Goal: Contribute content

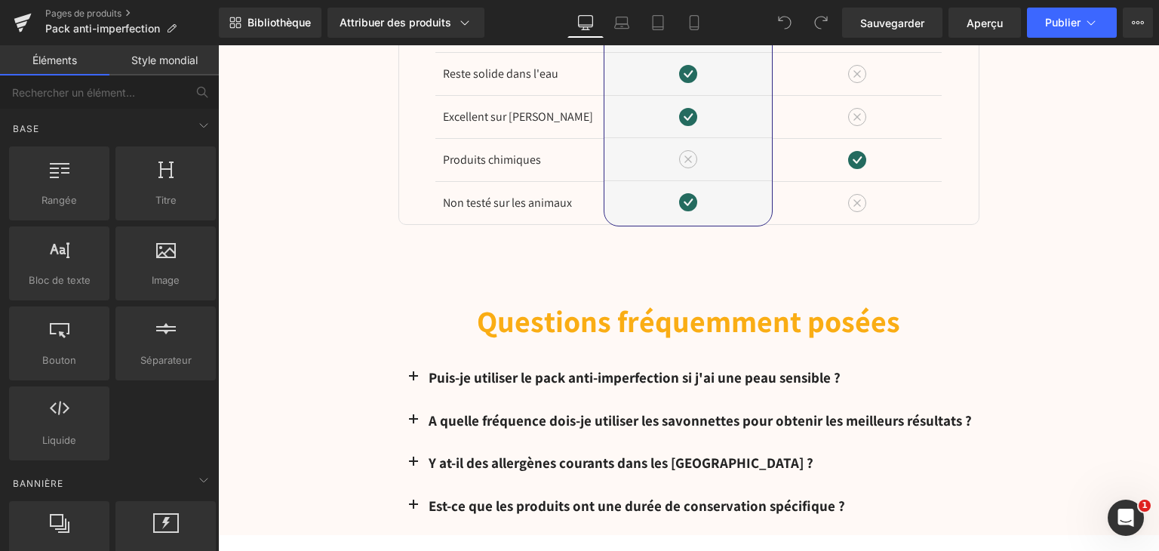
scroll to position [2491, 0]
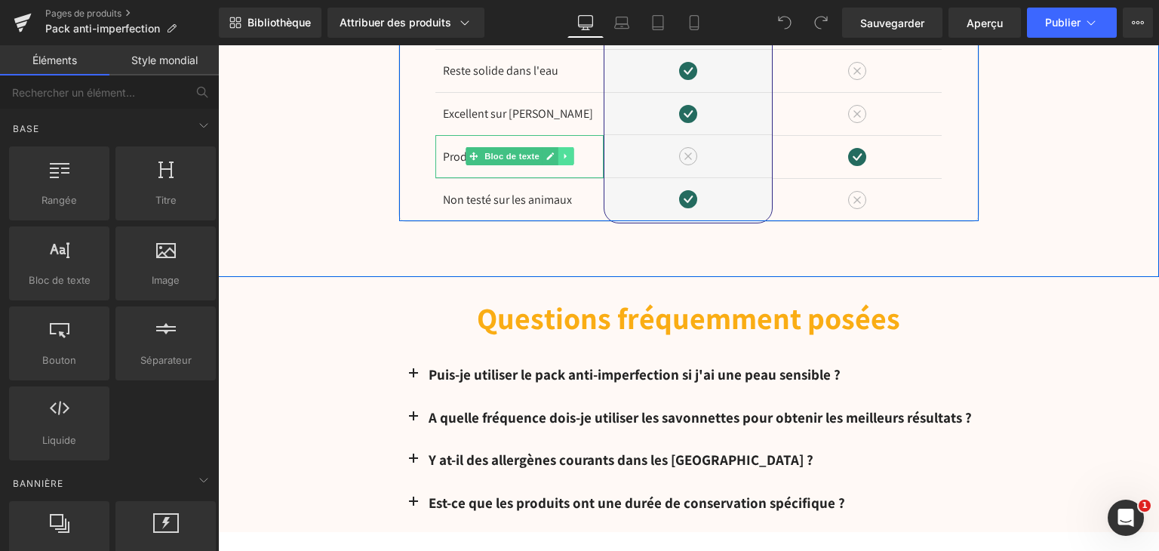
click at [562, 152] on icon at bounding box center [566, 156] width 8 height 9
click at [570, 152] on icon at bounding box center [574, 156] width 8 height 9
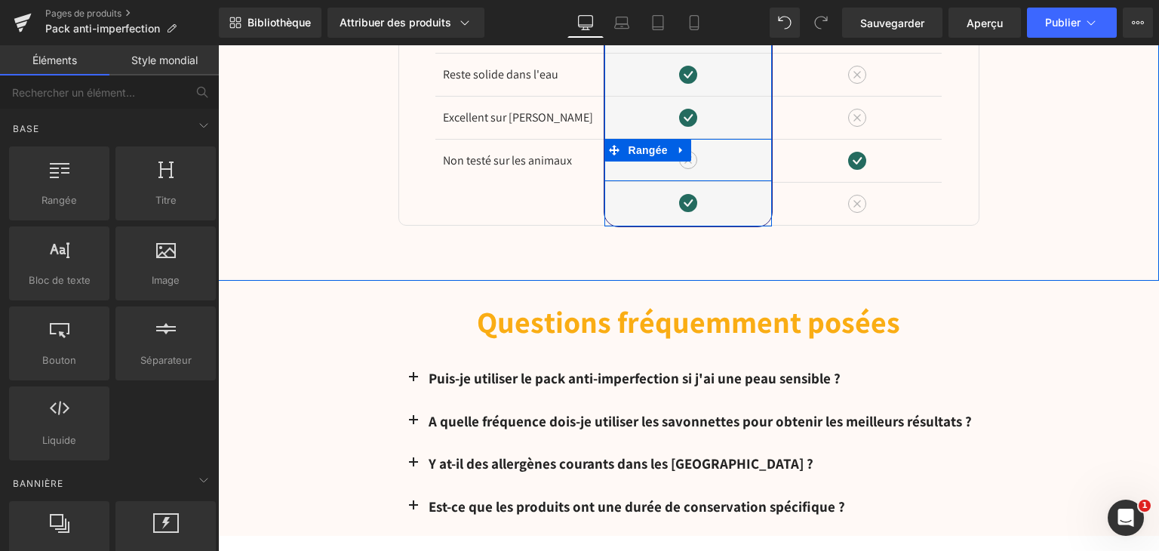
scroll to position [2494, 0]
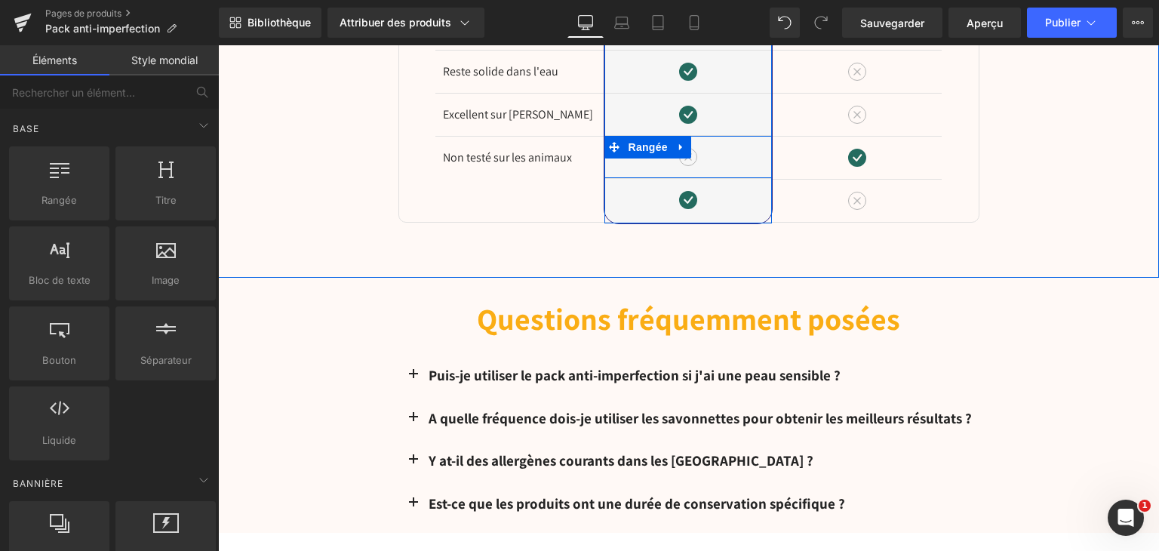
click at [685, 136] on link at bounding box center [682, 147] width 20 height 23
click at [722, 137] on link at bounding box center [721, 147] width 20 height 23
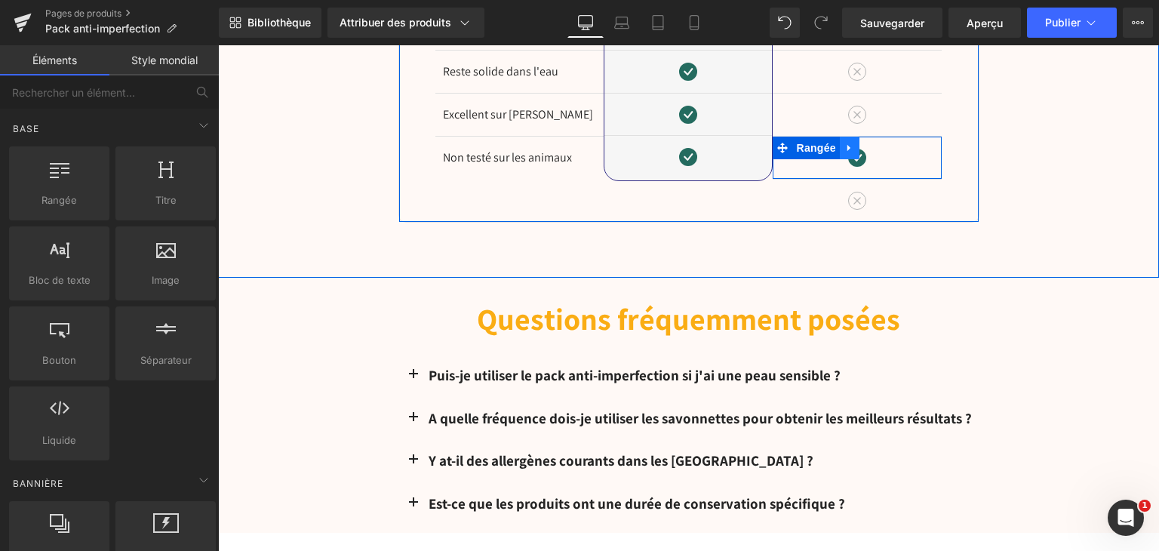
click at [840, 139] on link at bounding box center [850, 148] width 20 height 23
click at [884, 143] on icon at bounding box center [889, 148] width 11 height 11
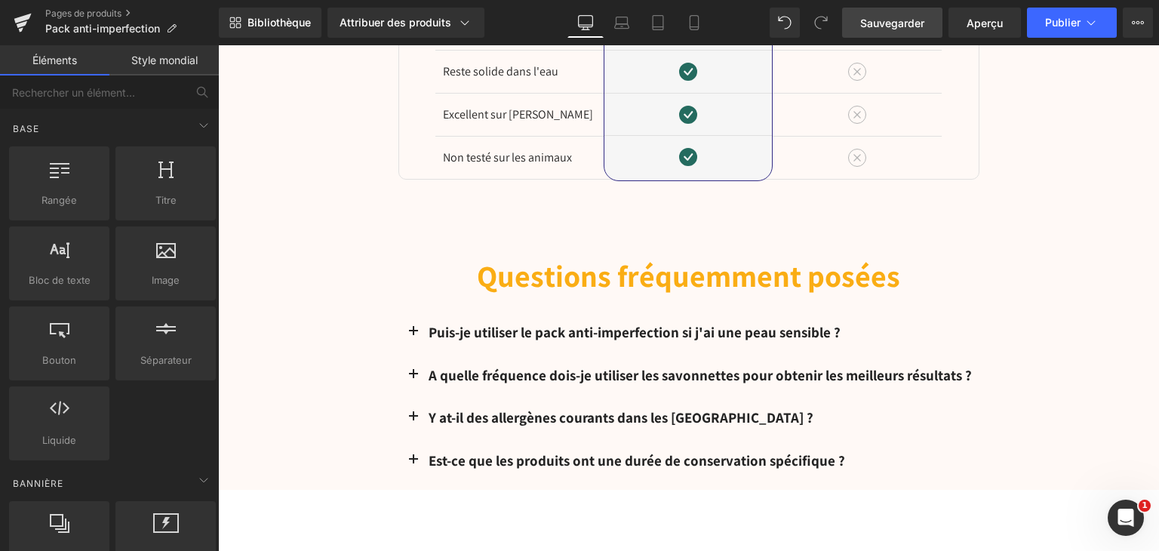
click at [901, 22] on font "Sauvegarder" at bounding box center [892, 23] width 64 height 13
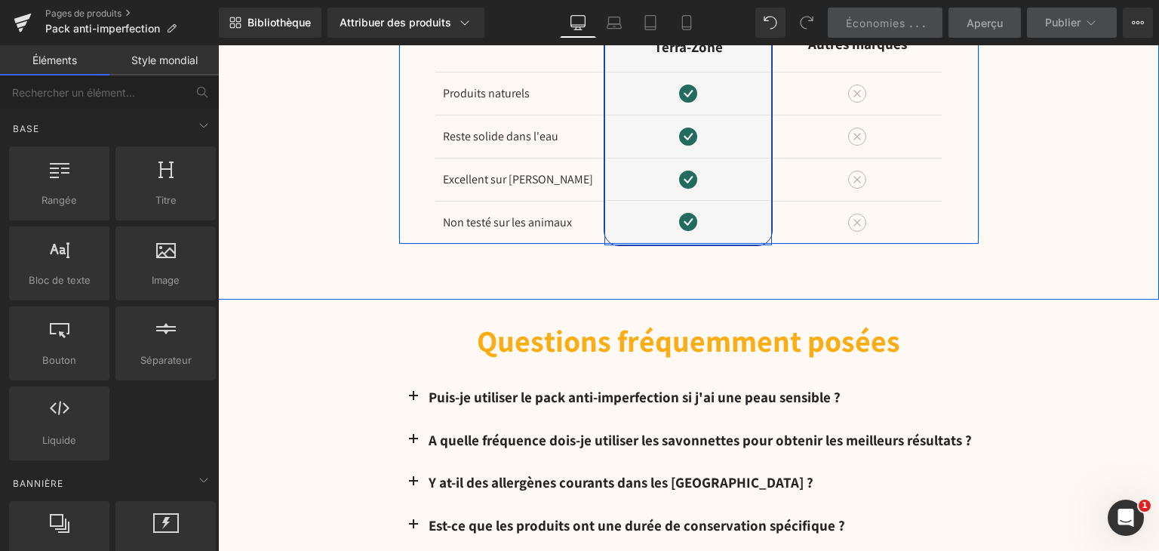
scroll to position [2343, 0]
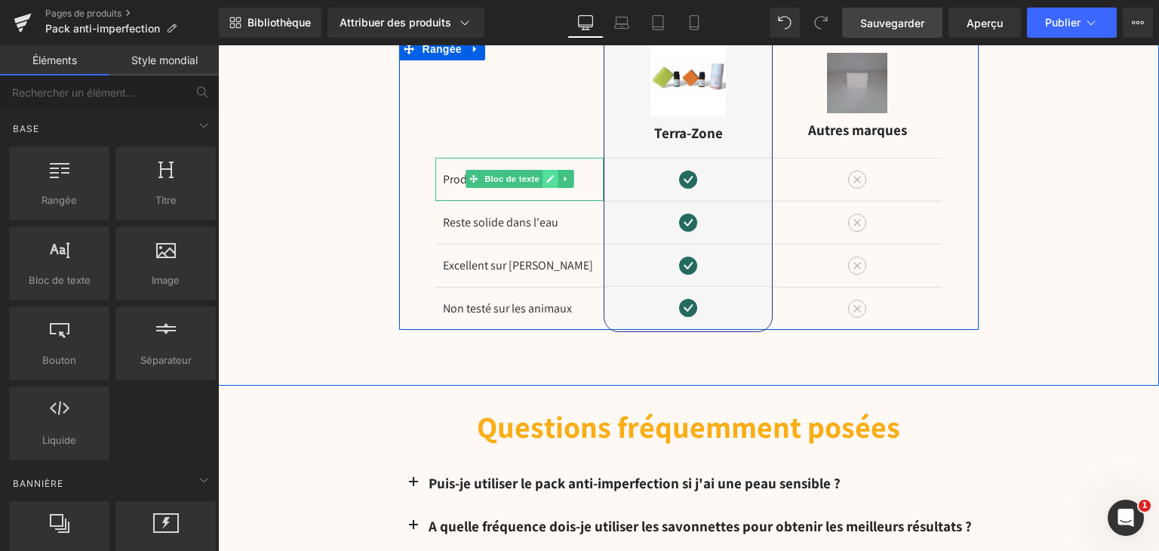
click at [546, 176] on icon at bounding box center [550, 180] width 8 height 8
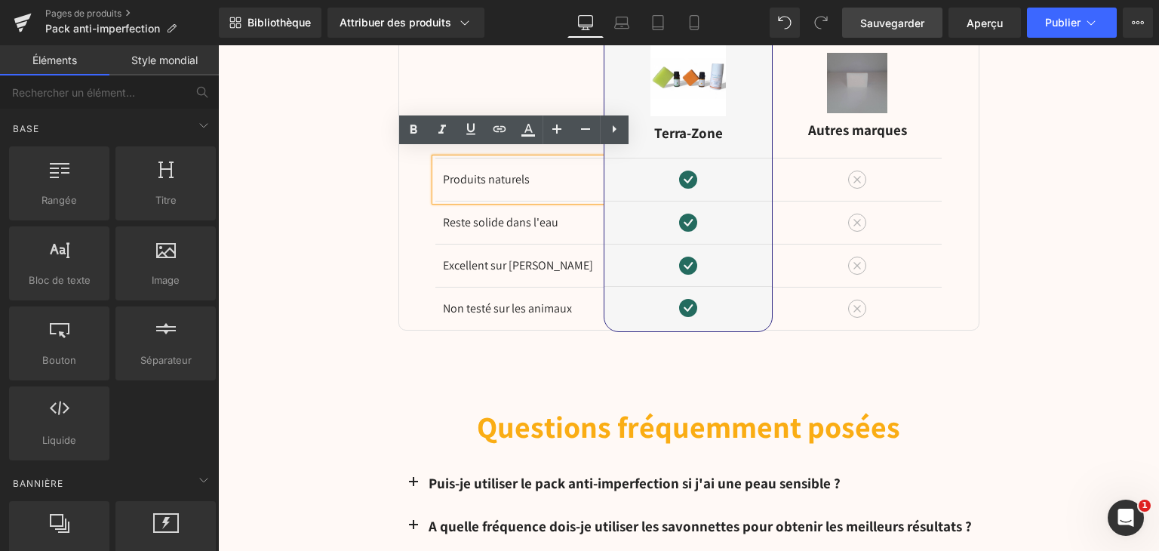
click at [479, 171] on font "Produits naturels" at bounding box center [486, 179] width 87 height 16
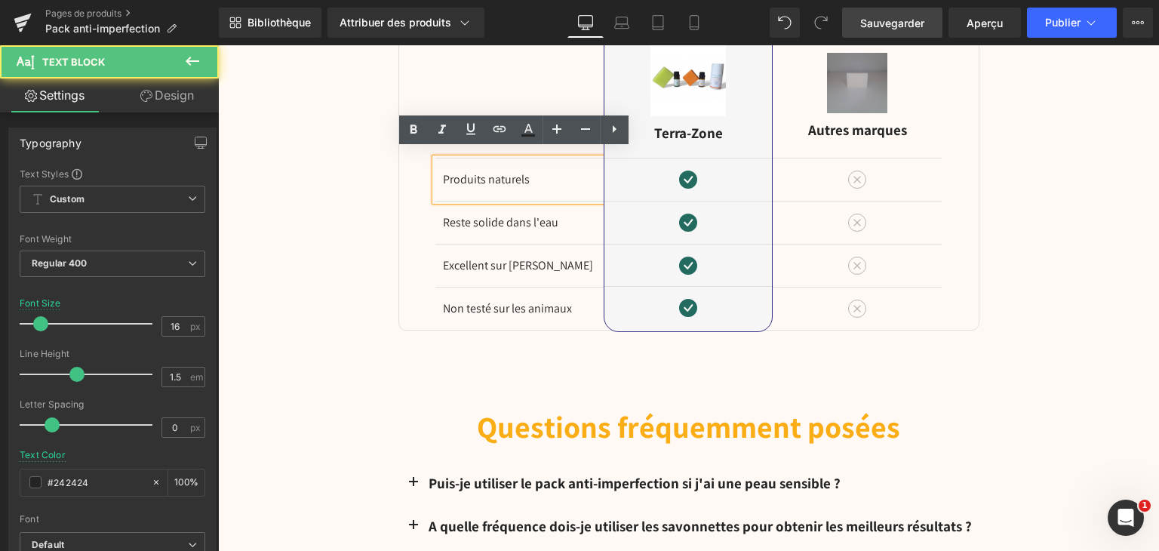
drag, startPoint x: 480, startPoint y: 171, endPoint x: 470, endPoint y: 171, distance: 9.8
click at [477, 171] on font "Produits naturels" at bounding box center [486, 179] width 87 height 16
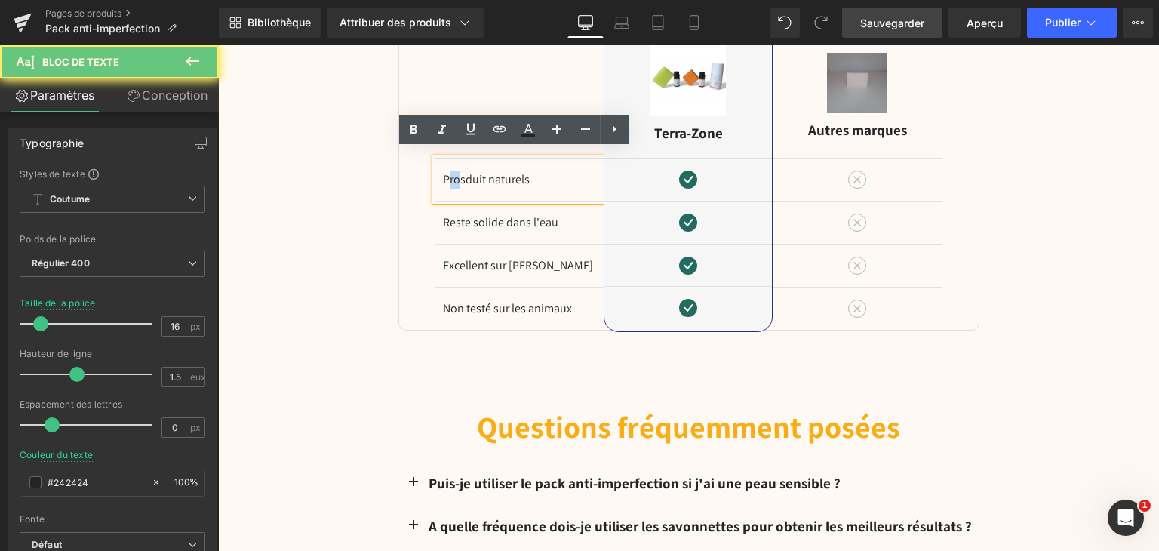
drag, startPoint x: 470, startPoint y: 171, endPoint x: 442, endPoint y: 171, distance: 27.9
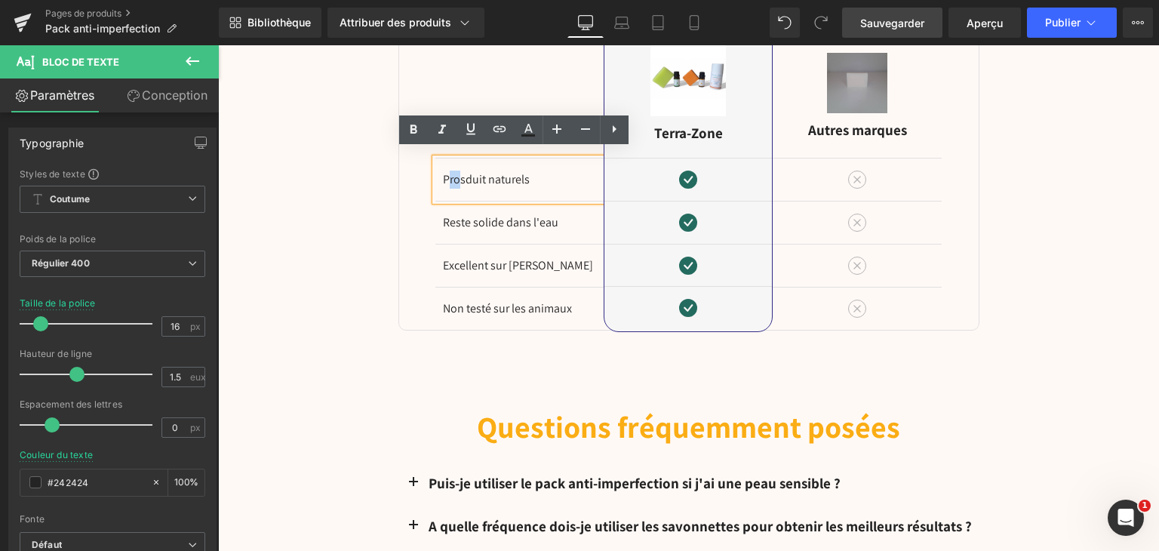
click at [485, 171] on font "duit naturels" at bounding box center [498, 179] width 64 height 16
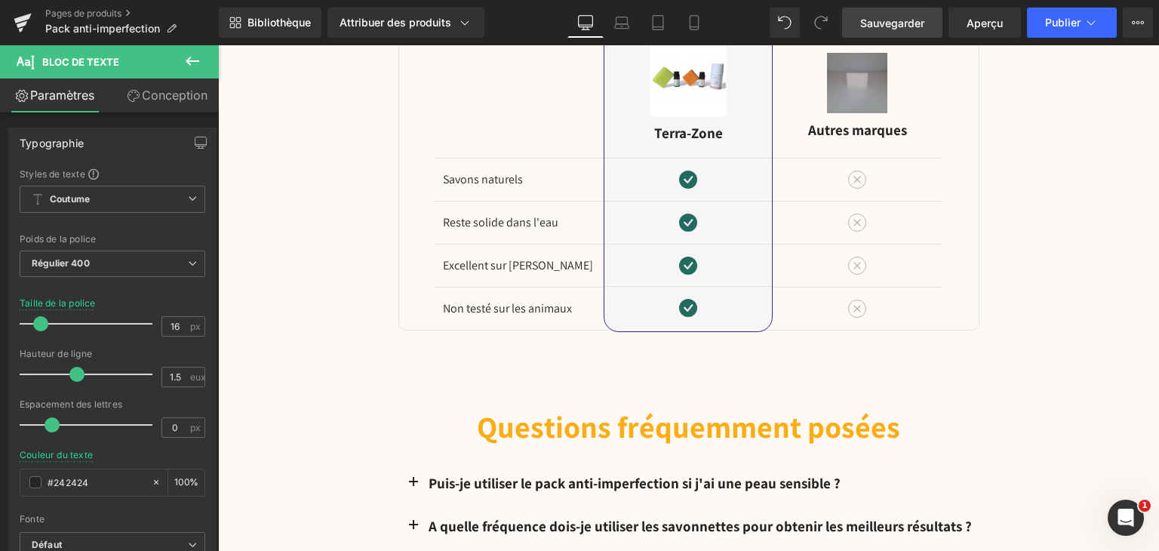
click at [877, 23] on font "Sauvegarder" at bounding box center [892, 23] width 64 height 13
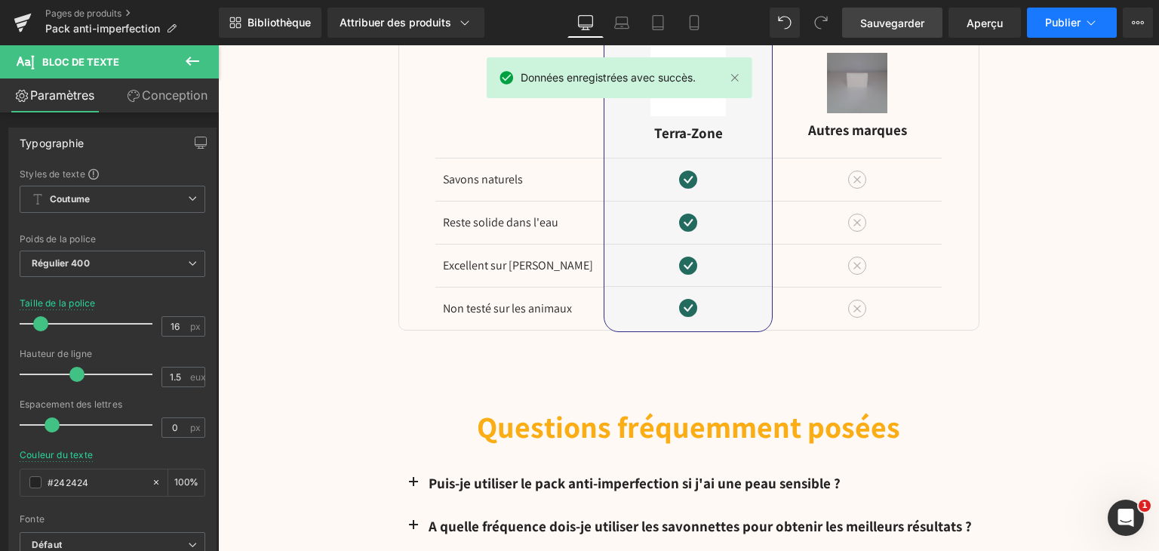
click at [1058, 19] on font "Publier" at bounding box center [1062, 22] width 35 height 13
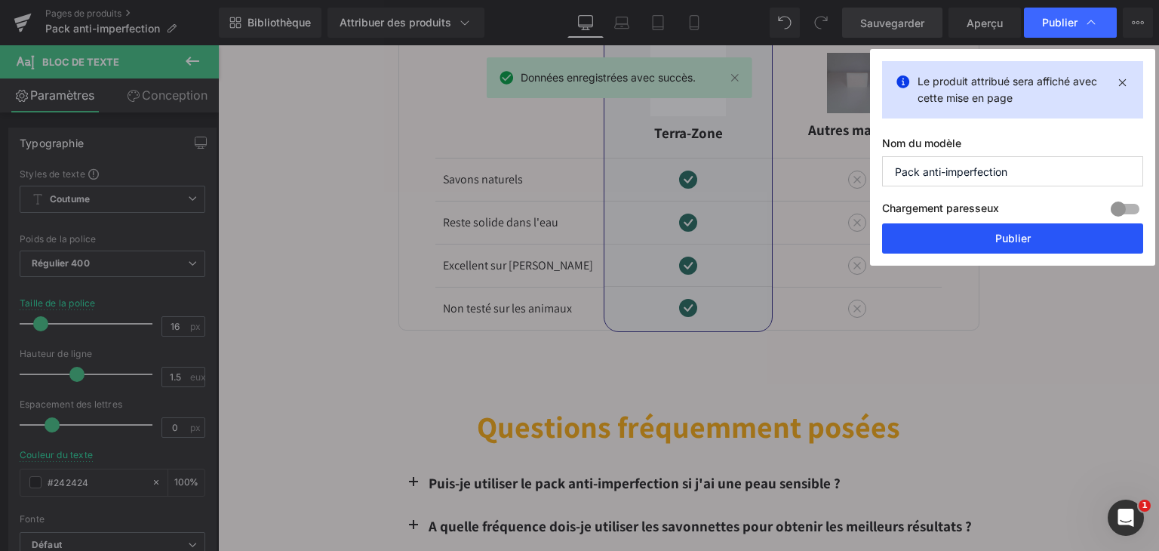
click at [984, 236] on button "Publier" at bounding box center [1012, 238] width 261 height 30
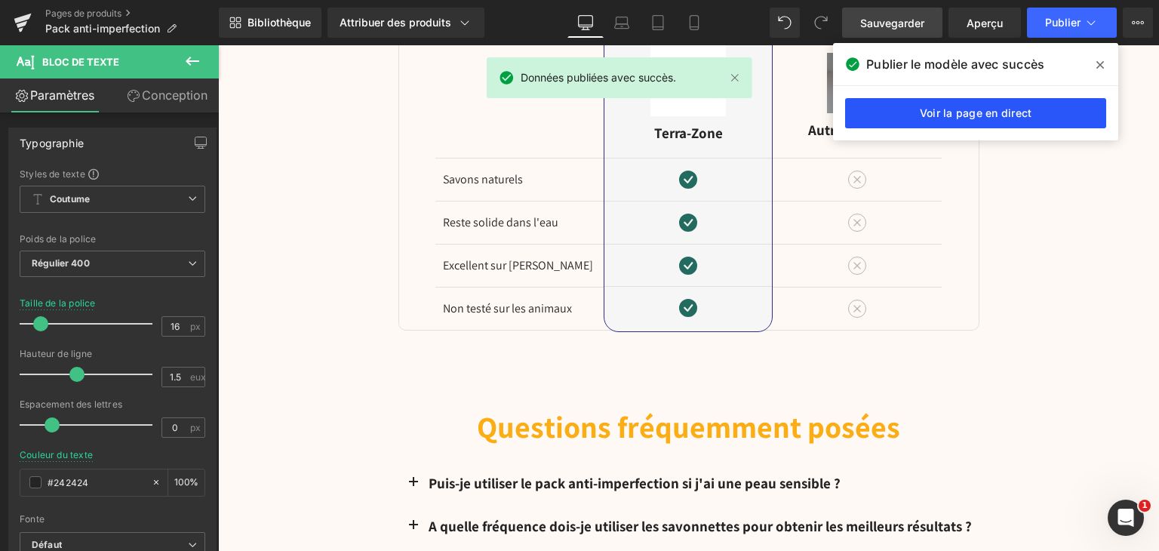
click at [987, 115] on font "Voir la page en direct" at bounding box center [976, 112] width 112 height 13
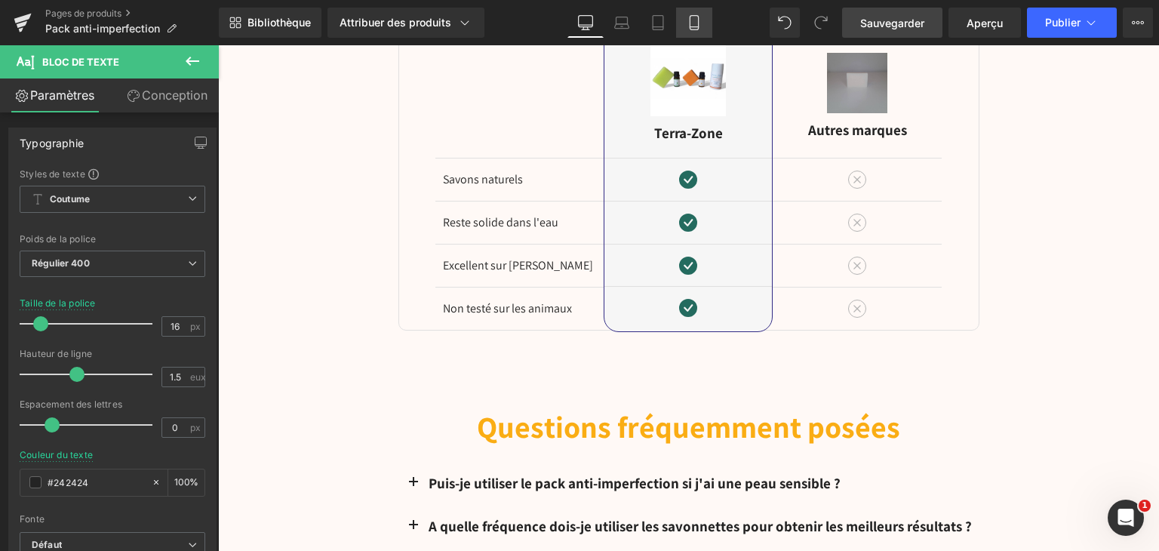
click at [688, 26] on icon at bounding box center [694, 22] width 15 height 15
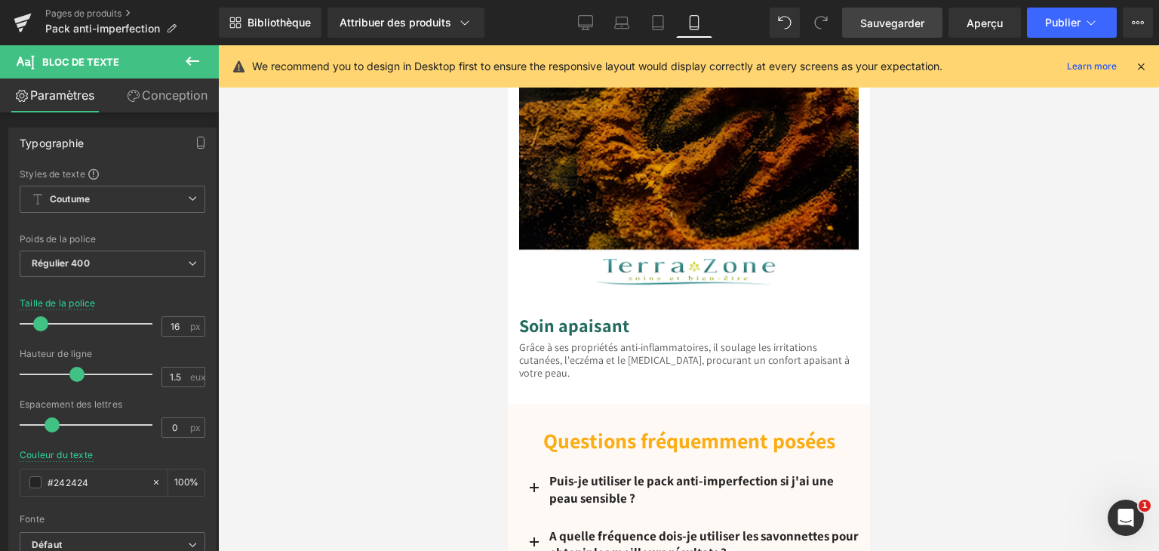
scroll to position [0, 0]
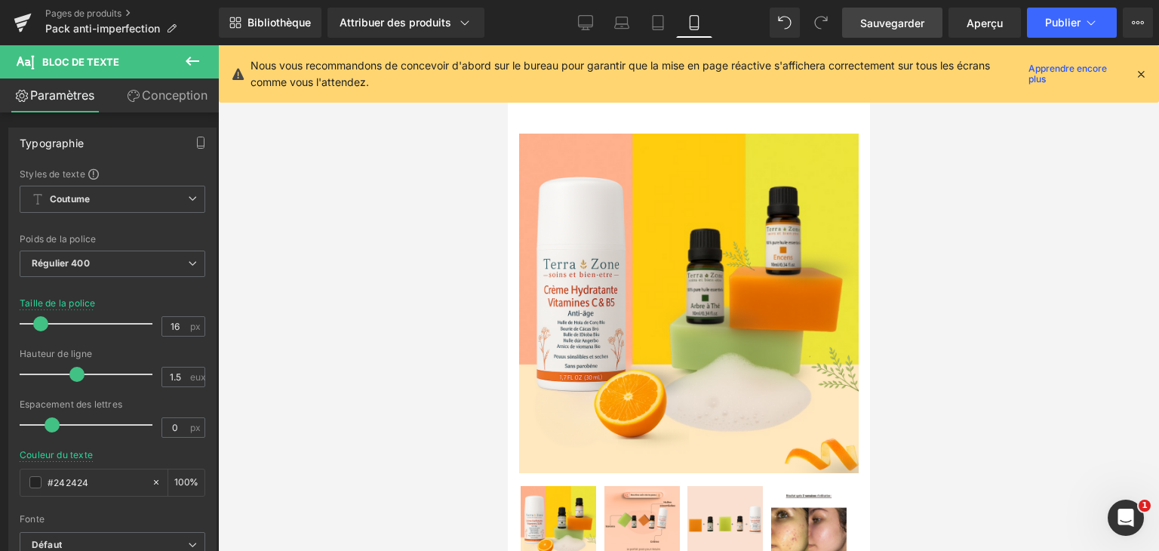
click at [1135, 72] on icon at bounding box center [1141, 74] width 14 height 14
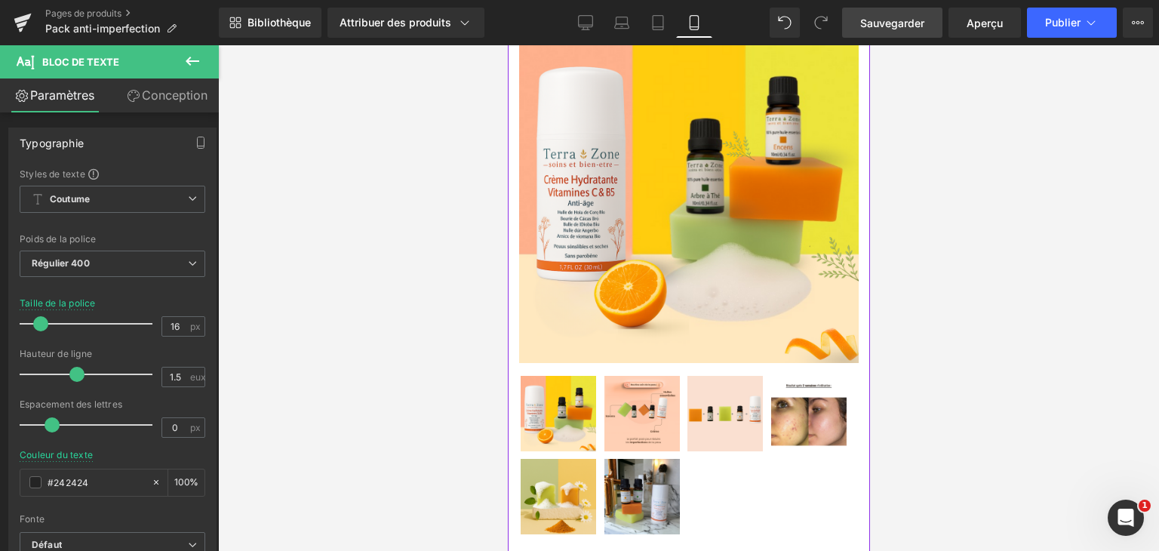
scroll to position [226, 0]
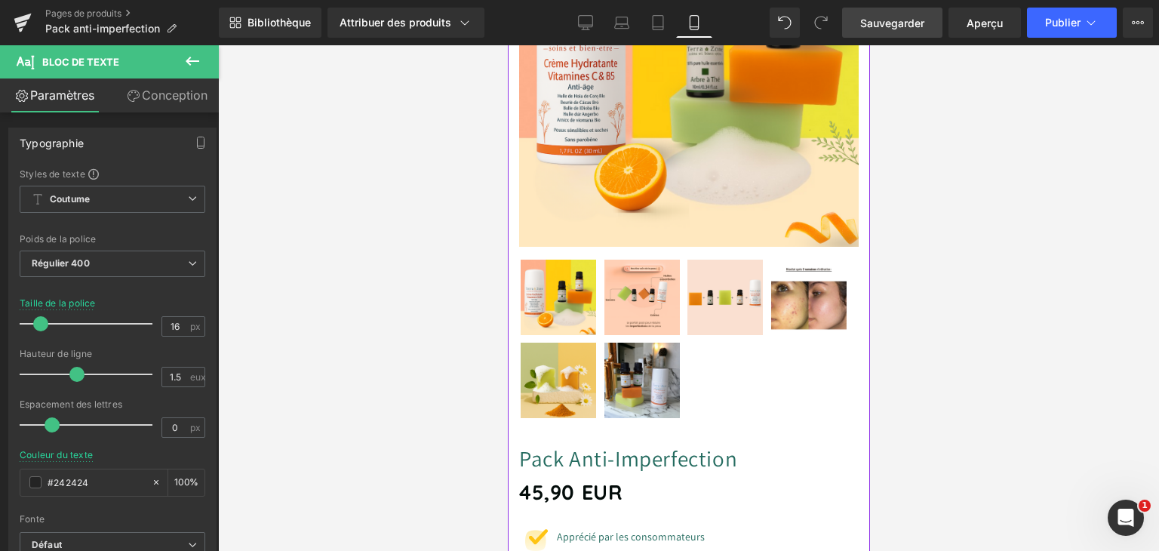
click at [620, 266] on img at bounding box center [641, 297] width 75 height 75
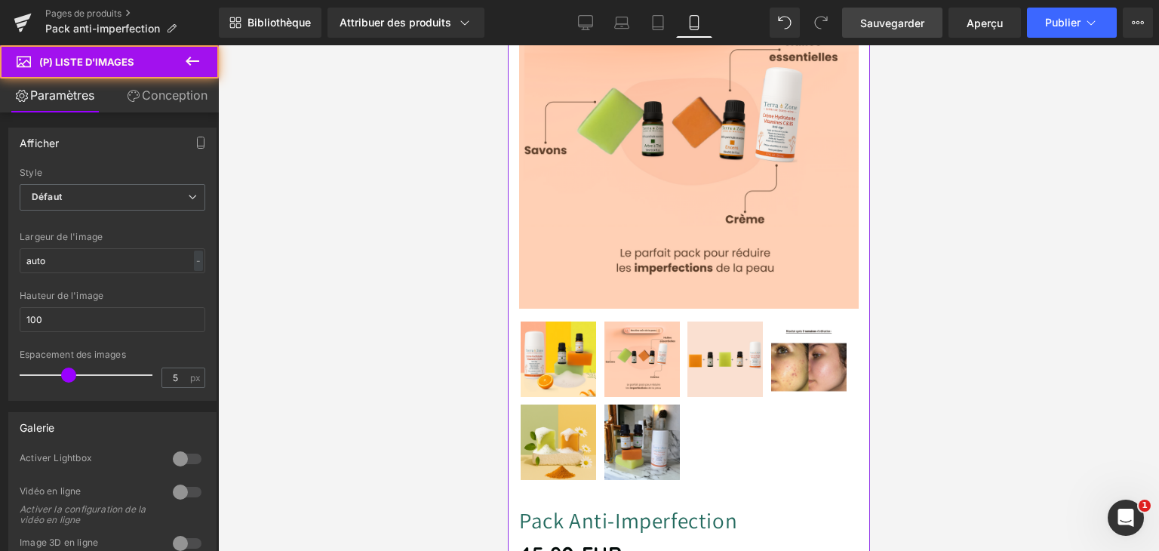
scroll to position [75, 0]
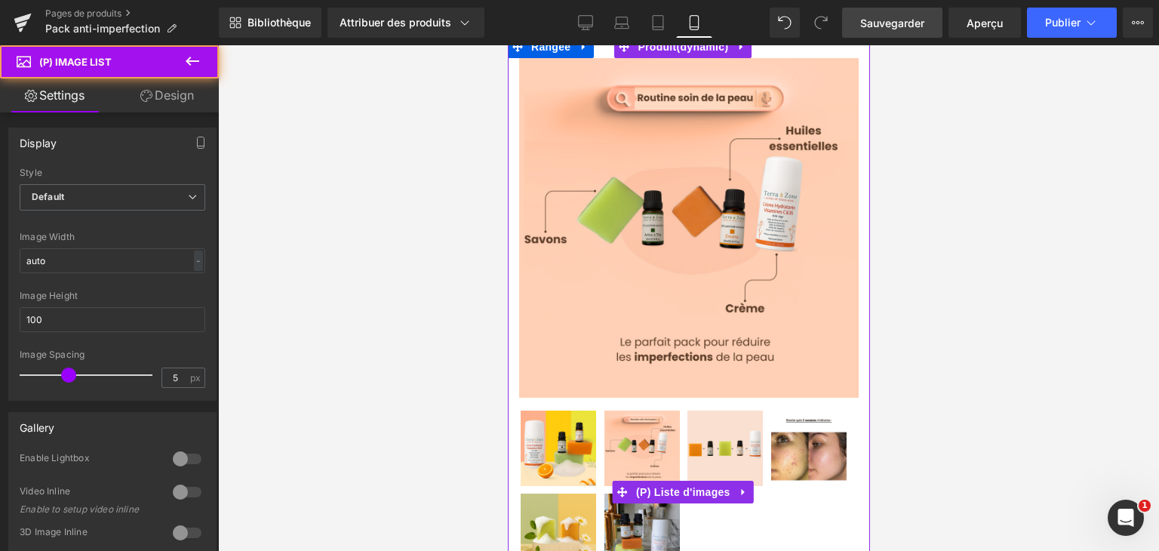
click at [715, 463] on img at bounding box center [724, 448] width 75 height 75
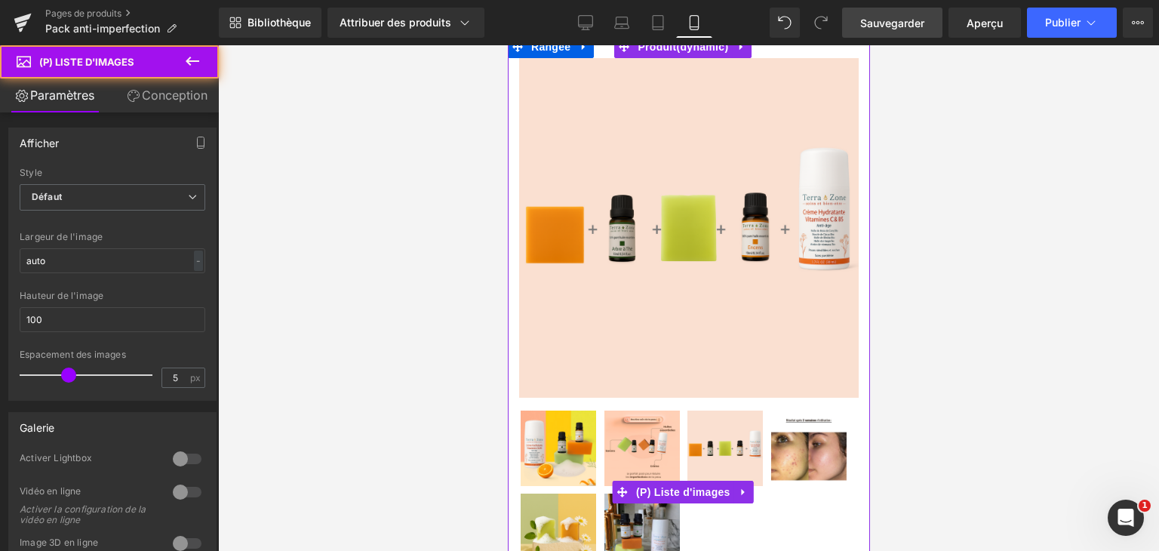
click at [716, 445] on img at bounding box center [724, 448] width 75 height 75
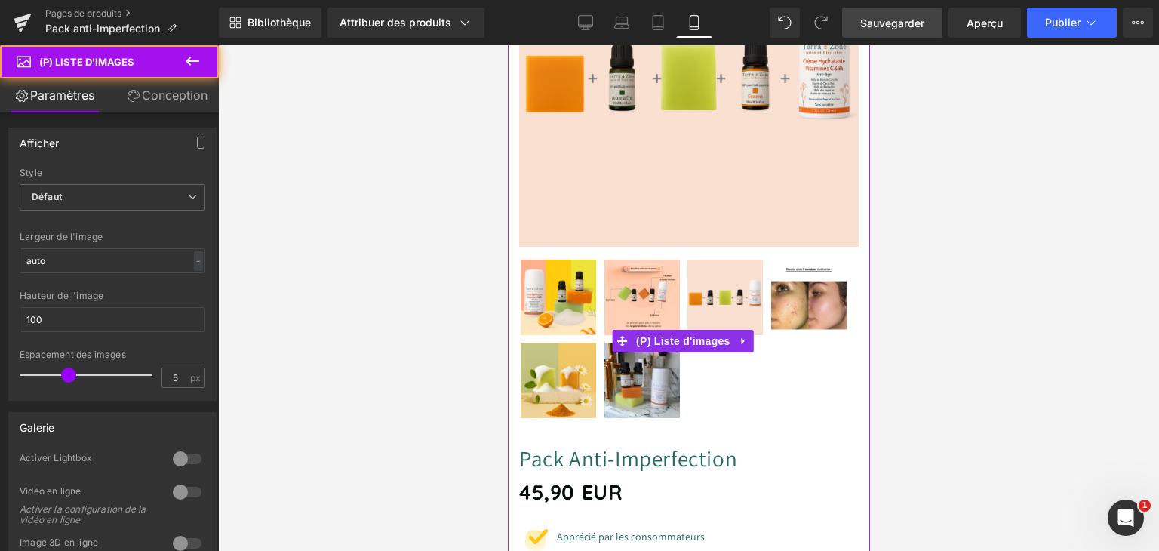
click at [771, 335] on img at bounding box center [808, 297] width 75 height 75
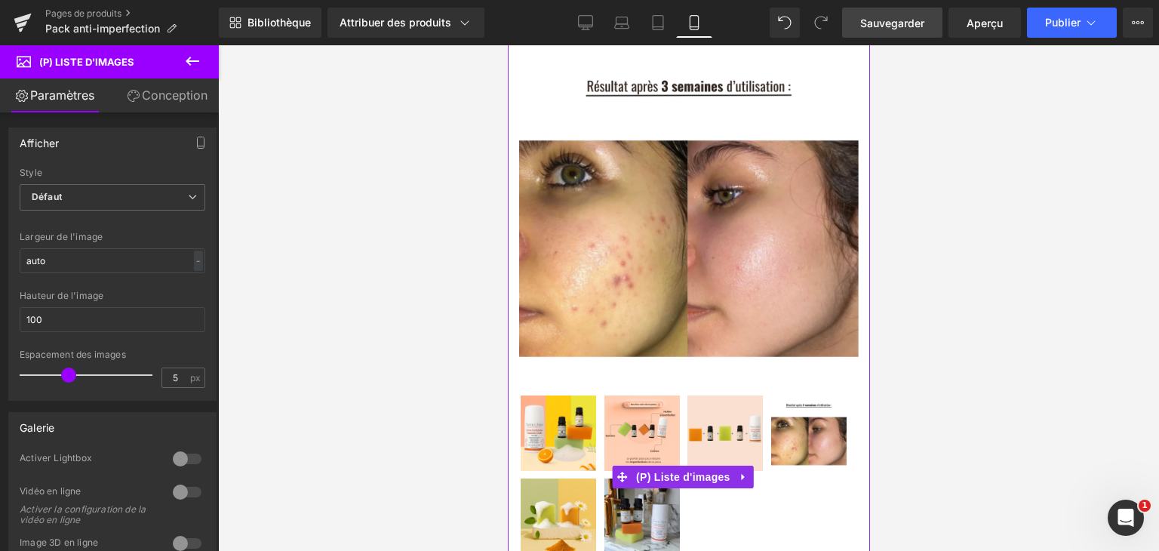
scroll to position [75, 0]
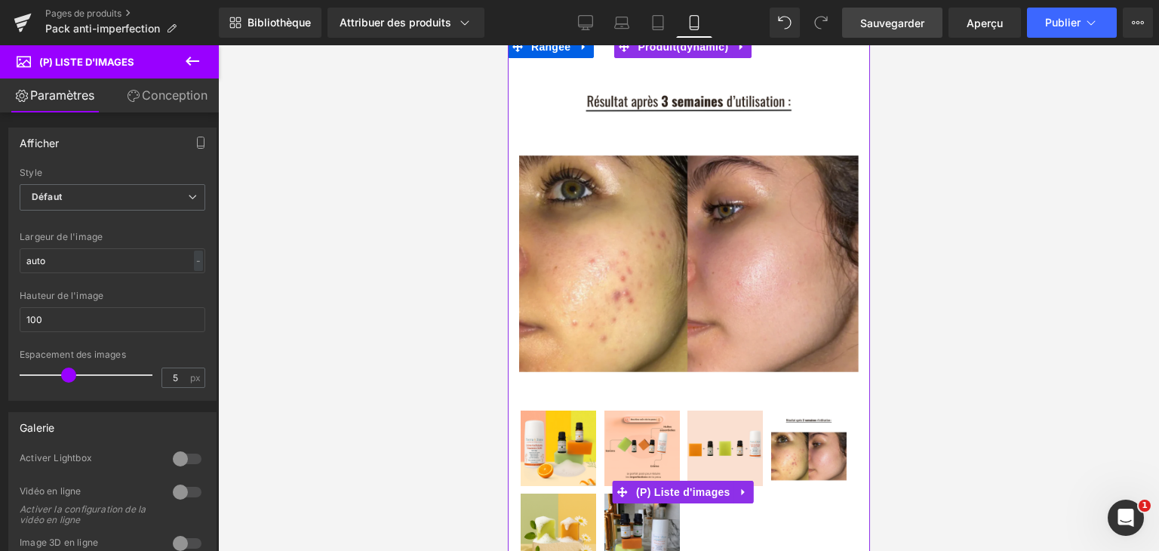
click at [596, 506] on img at bounding box center [557, 531] width 75 height 75
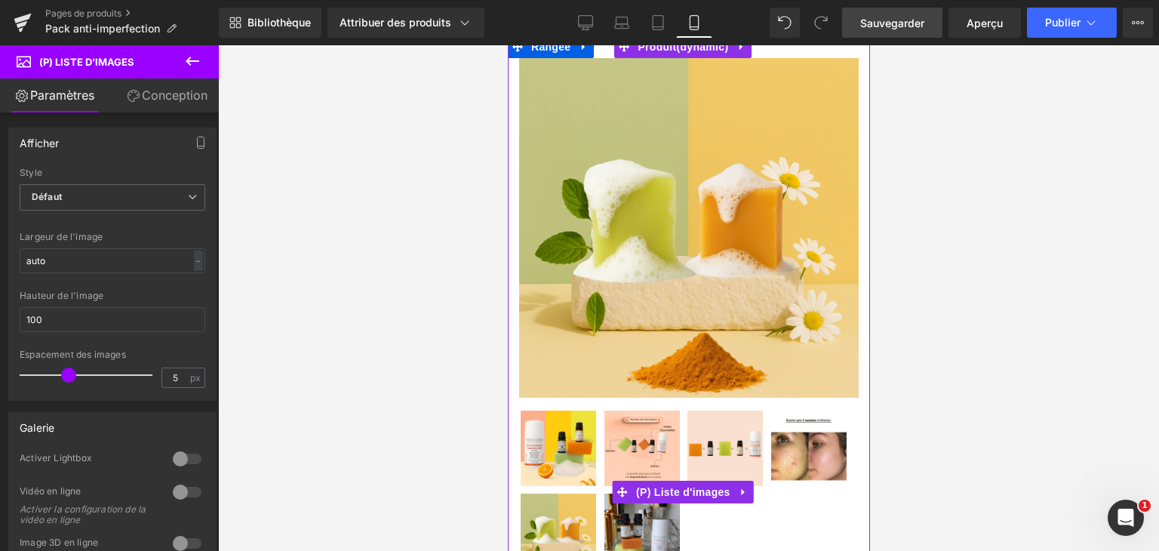
click at [679, 500] on img at bounding box center [641, 531] width 75 height 75
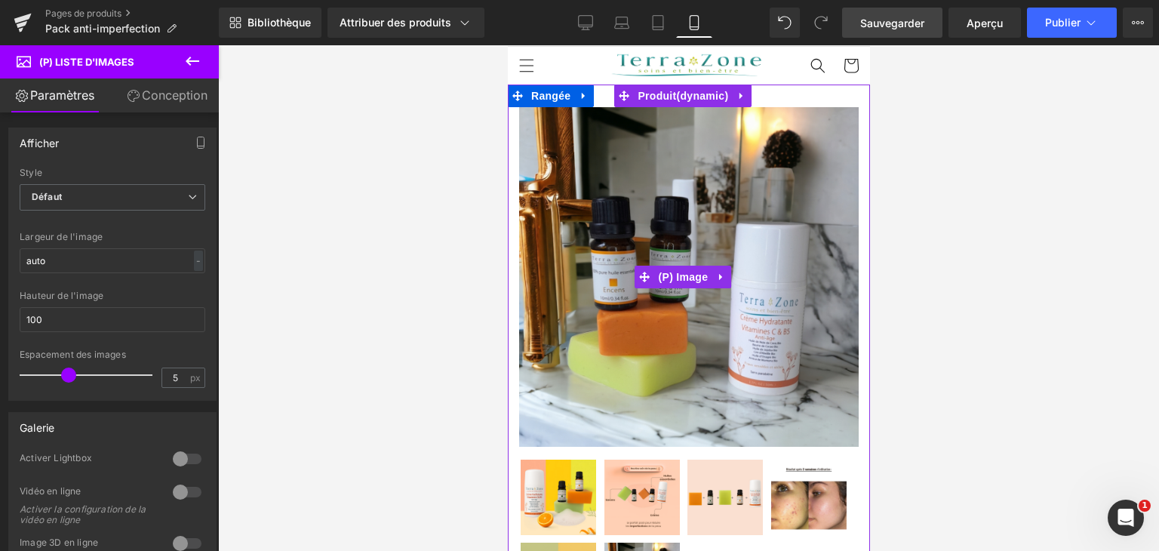
scroll to position [0, 0]
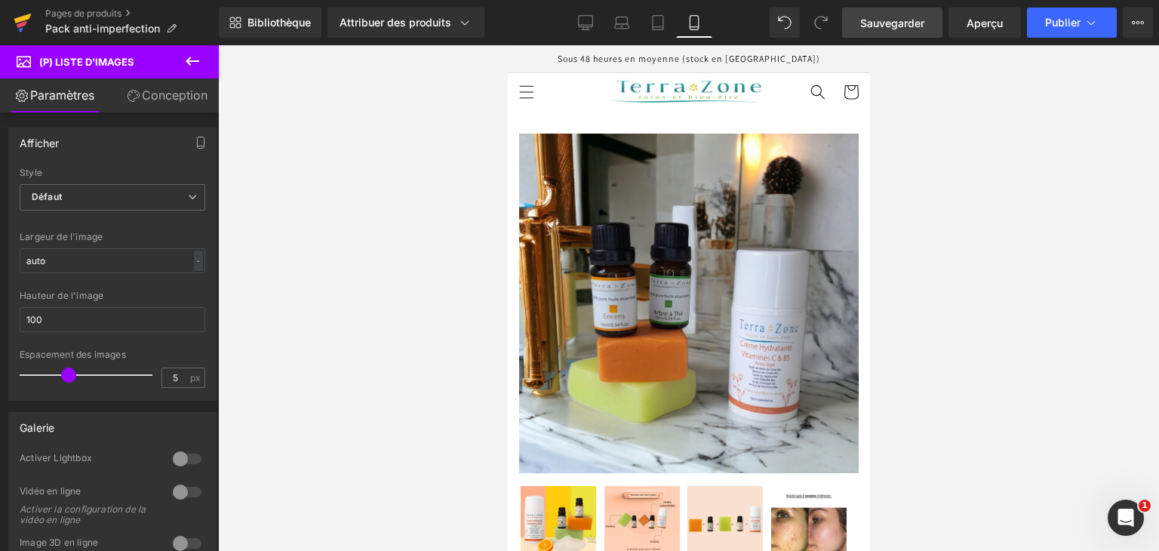
click at [19, 19] on icon at bounding box center [22, 19] width 17 height 10
